Goal: Task Accomplishment & Management: Manage account settings

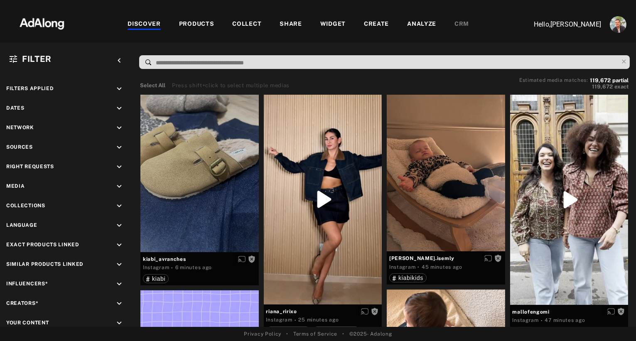
click at [330, 22] on div "WIDGET" at bounding box center [332, 25] width 25 height 10
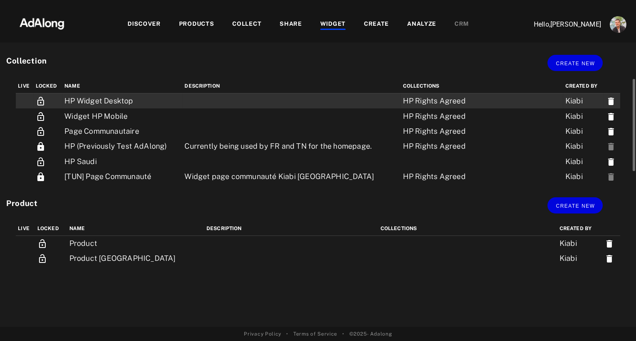
click at [130, 98] on td "HP Widget Desktop" at bounding box center [122, 100] width 120 height 15
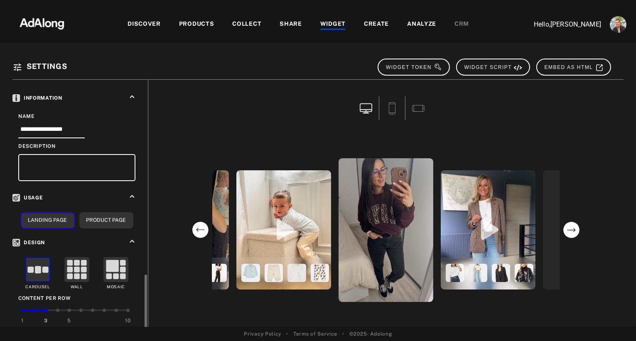
scroll to position [253, 0]
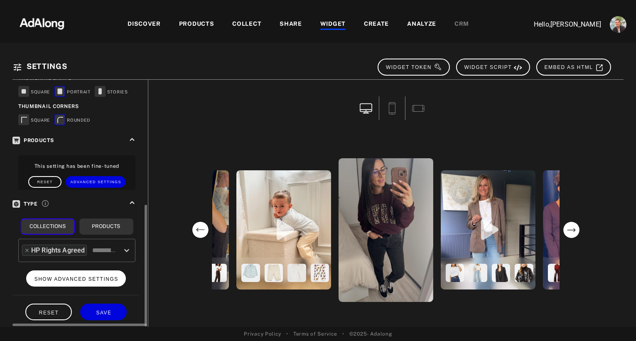
click at [90, 276] on span "SHOW ADVANCED SETTINGS" at bounding box center [76, 279] width 84 height 6
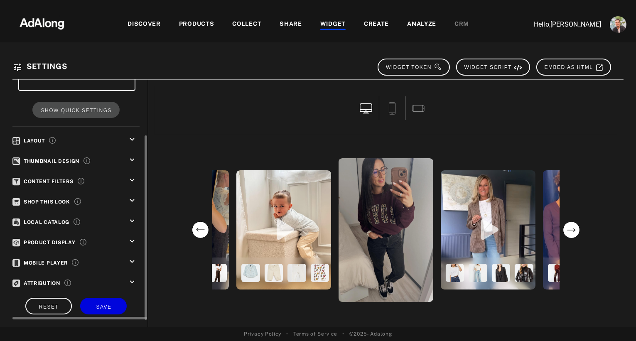
scroll to position [83, 0]
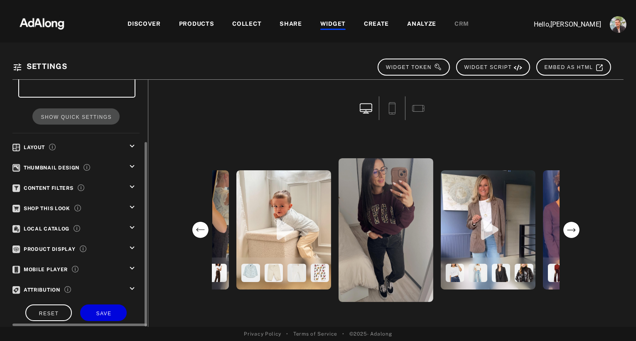
click at [130, 203] on icon "keyboard_arrow_down" at bounding box center [132, 207] width 9 height 9
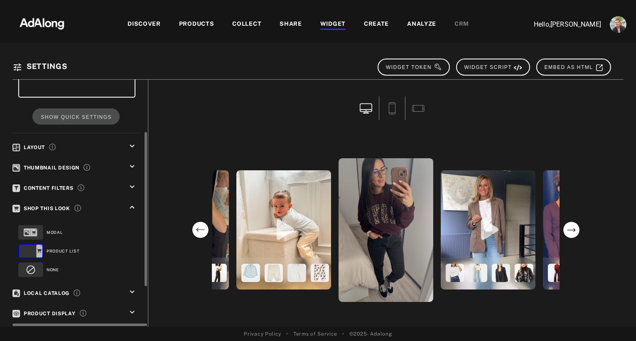
click at [134, 184] on icon "keyboard_arrow_down" at bounding box center [132, 186] width 9 height 9
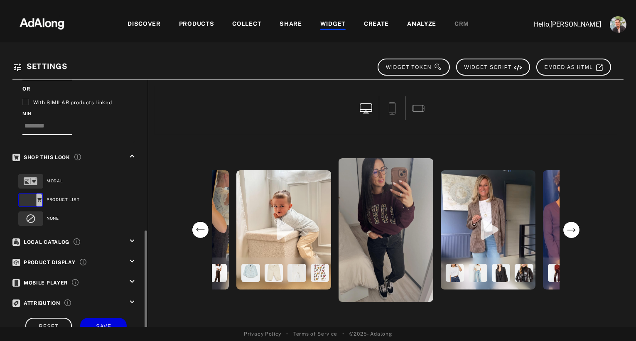
scroll to position [366, 0]
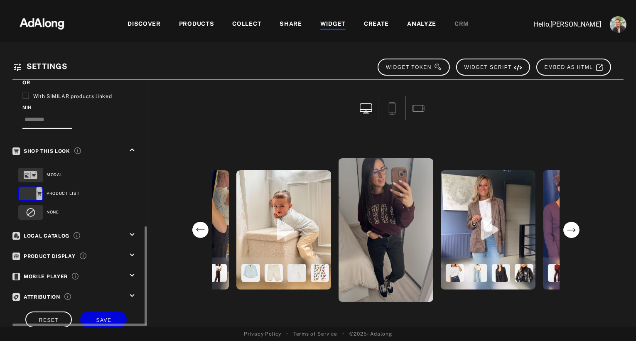
click at [132, 230] on icon "keyboard_arrow_down" at bounding box center [132, 234] width 9 height 9
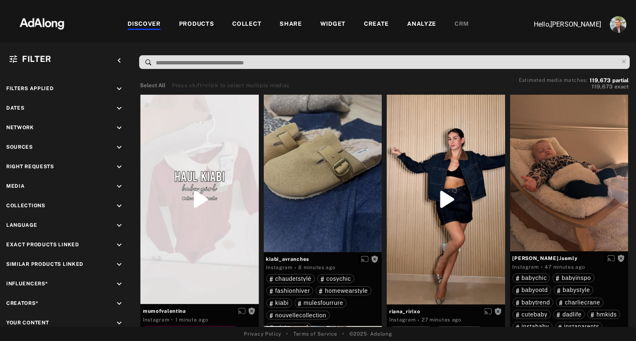
click at [335, 24] on div "WIDGET" at bounding box center [332, 25] width 25 height 10
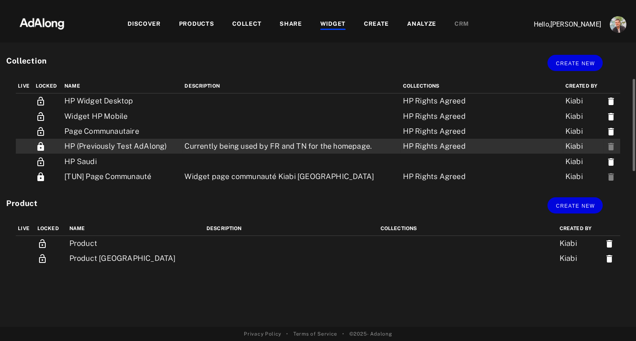
click at [117, 146] on td "HP (Previously Test AdAlong)" at bounding box center [122, 146] width 120 height 15
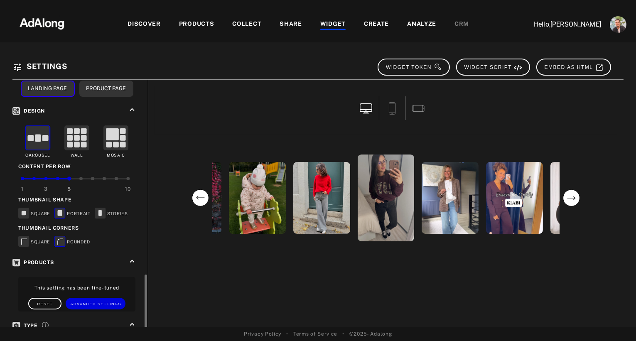
scroll to position [253, 0]
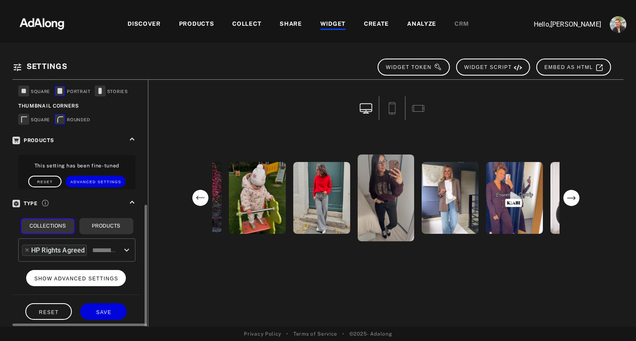
click at [107, 276] on span "SHOW ADVANCED SETTINGS" at bounding box center [76, 279] width 84 height 6
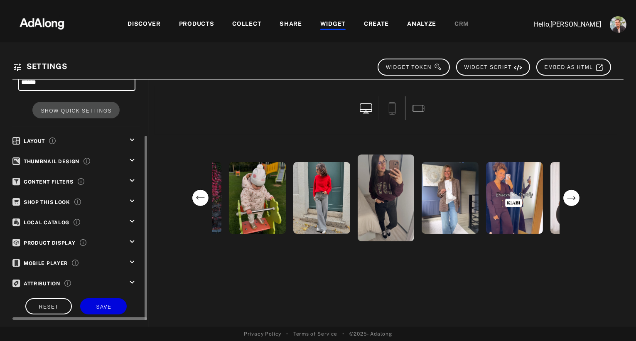
scroll to position [83, 0]
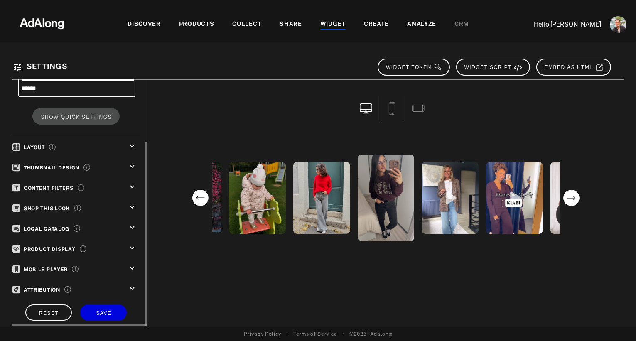
click at [131, 243] on icon "keyboard_arrow_down" at bounding box center [132, 247] width 9 height 9
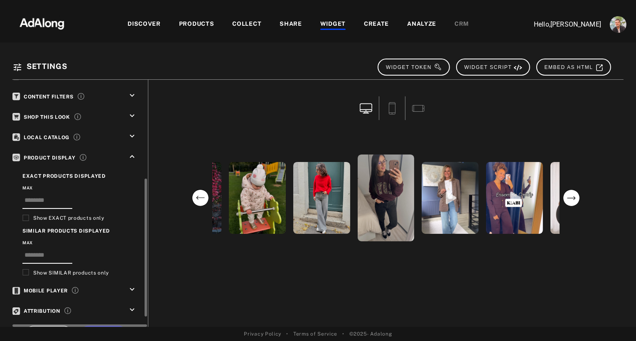
scroll to position [176, 0]
click at [135, 131] on icon "keyboard_arrow_down" at bounding box center [132, 135] width 9 height 9
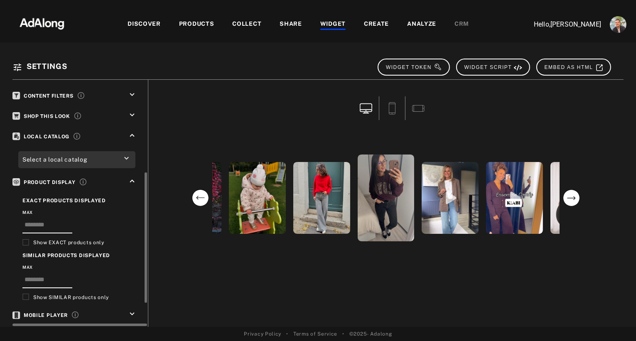
click at [134, 110] on icon "keyboard_arrow_down" at bounding box center [132, 114] width 9 height 9
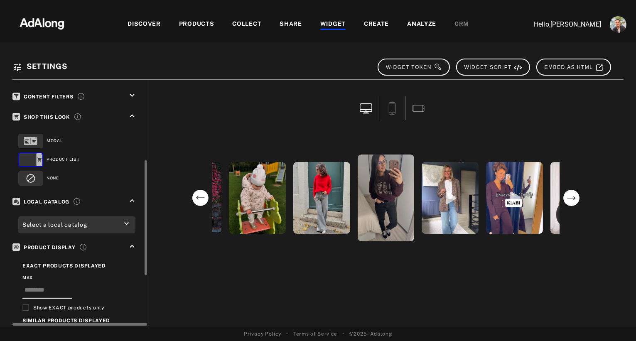
scroll to position [174, 0]
click at [131, 91] on icon "keyboard_arrow_down" at bounding box center [132, 95] width 9 height 9
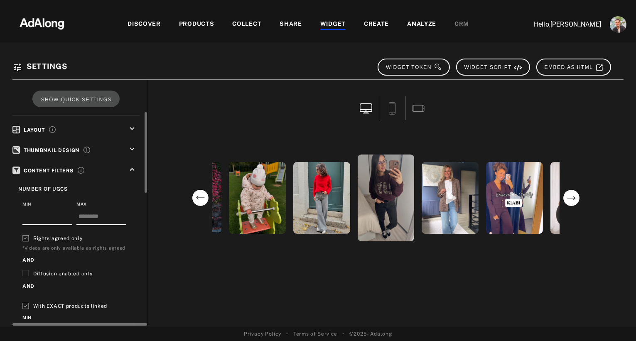
scroll to position [100, 0]
click at [131, 146] on icon "keyboard_arrow_down" at bounding box center [132, 149] width 9 height 9
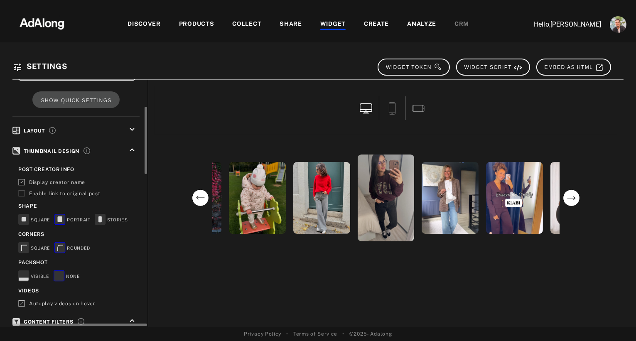
click at [28, 272] on rect at bounding box center [23, 275] width 11 height 11
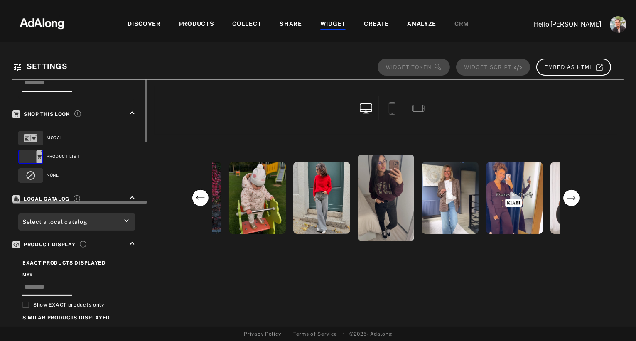
scroll to position [658, 0]
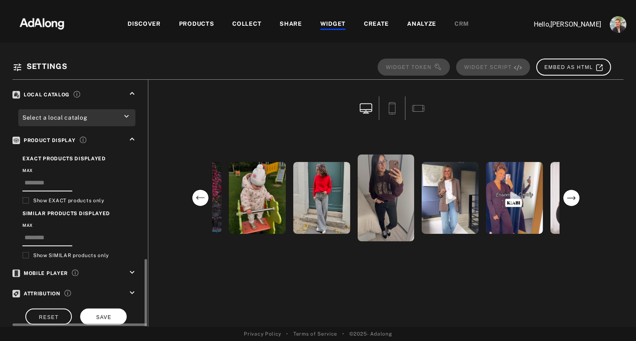
click at [103, 314] on span "SAVE" at bounding box center [103, 317] width 15 height 6
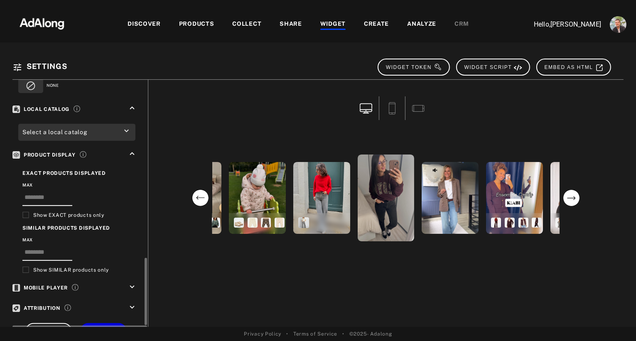
scroll to position [649, 0]
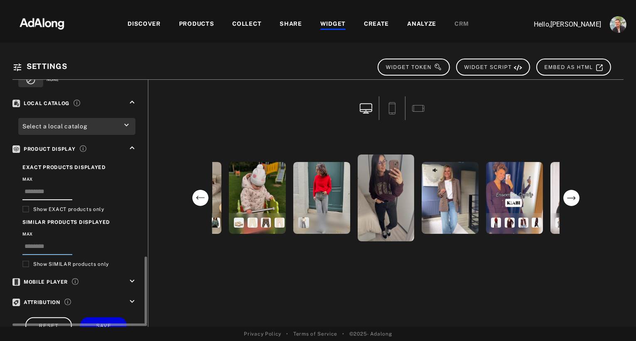
click at [34, 242] on input "number" at bounding box center [47, 249] width 50 height 14
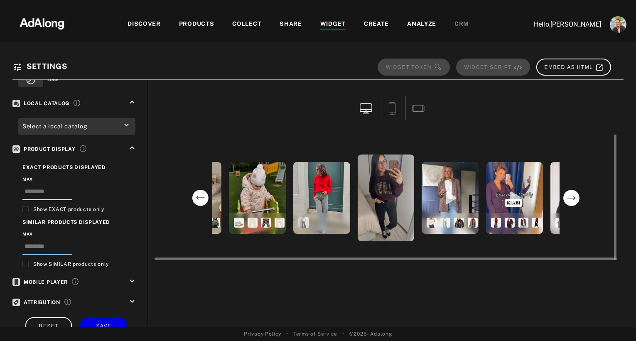
type input "*"
click at [179, 298] on div "[DOMAIN_NAME] les_ptits_dessins_de_coco outfitiph [PERSON_NAME] gwen_etsesmigno…" at bounding box center [385, 203] width 475 height 247
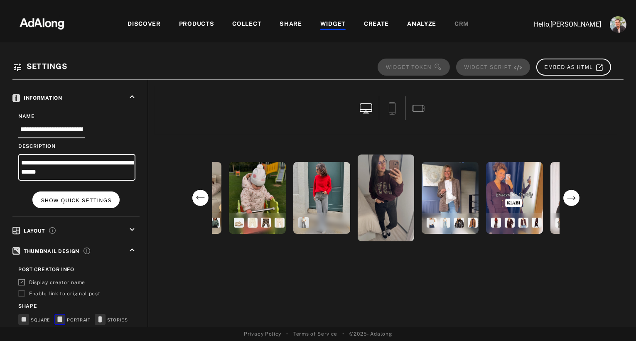
scroll to position [658, 0]
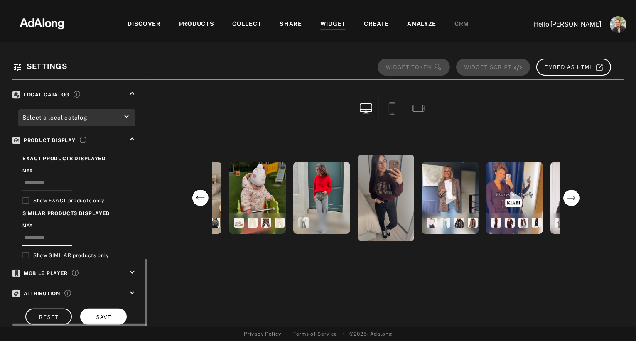
click at [105, 309] on button "SAVE" at bounding box center [103, 317] width 47 height 16
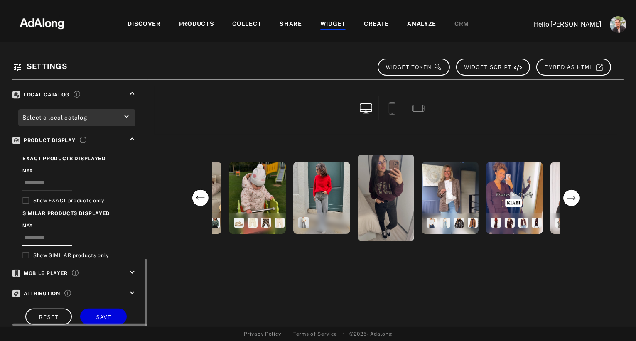
click at [133, 288] on icon "keyboard_arrow_down" at bounding box center [132, 292] width 9 height 9
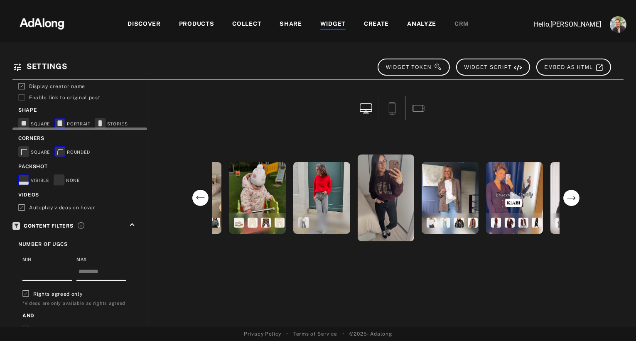
scroll to position [0, 0]
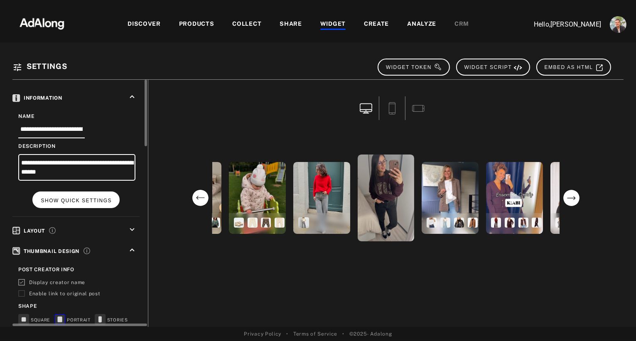
click at [79, 198] on span "SHOW QUICK SETTINGS" at bounding box center [76, 201] width 71 height 6
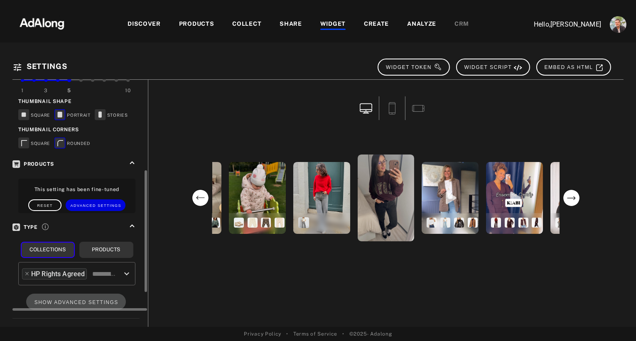
scroll to position [253, 0]
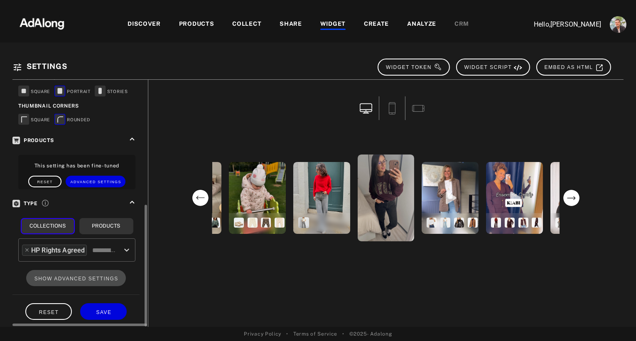
click at [243, 25] on div "COLLECT" at bounding box center [246, 25] width 29 height 10
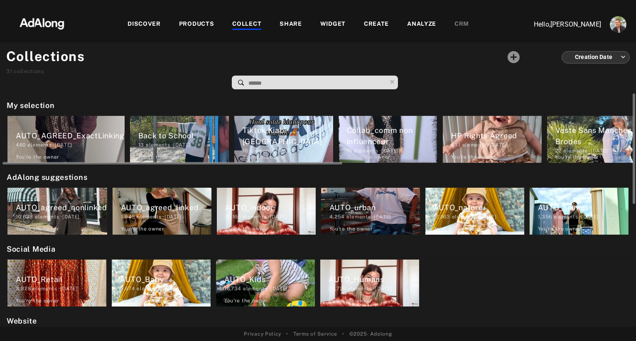
click at [479, 130] on div "HP Rights Agreed" at bounding box center [496, 135] width 91 height 11
